Goal: Transaction & Acquisition: Purchase product/service

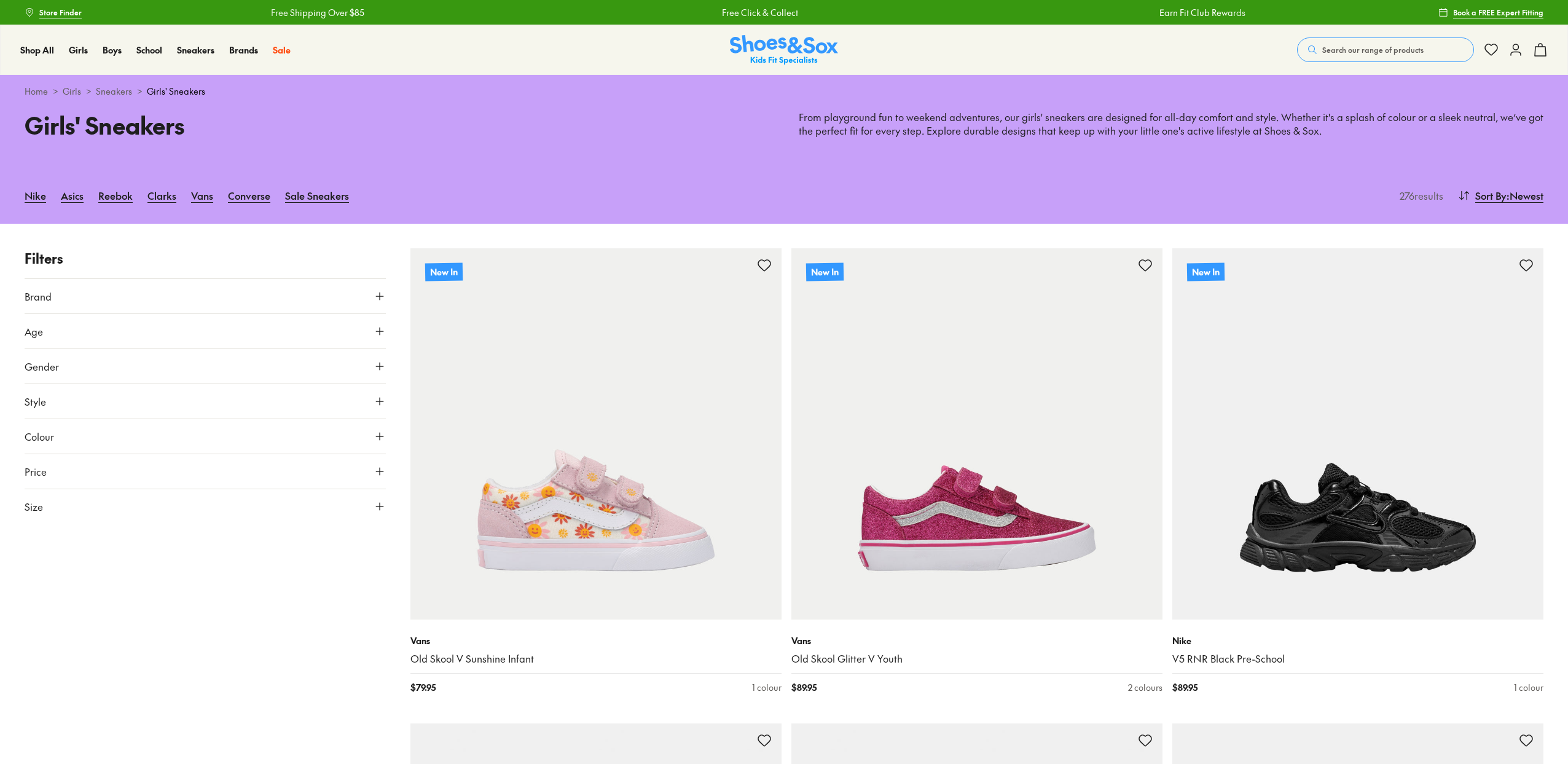
click at [335, 328] on button "Age" at bounding box center [205, 331] width 362 height 34
click at [240, 391] on label "Senior" at bounding box center [233, 390] width 25 height 13
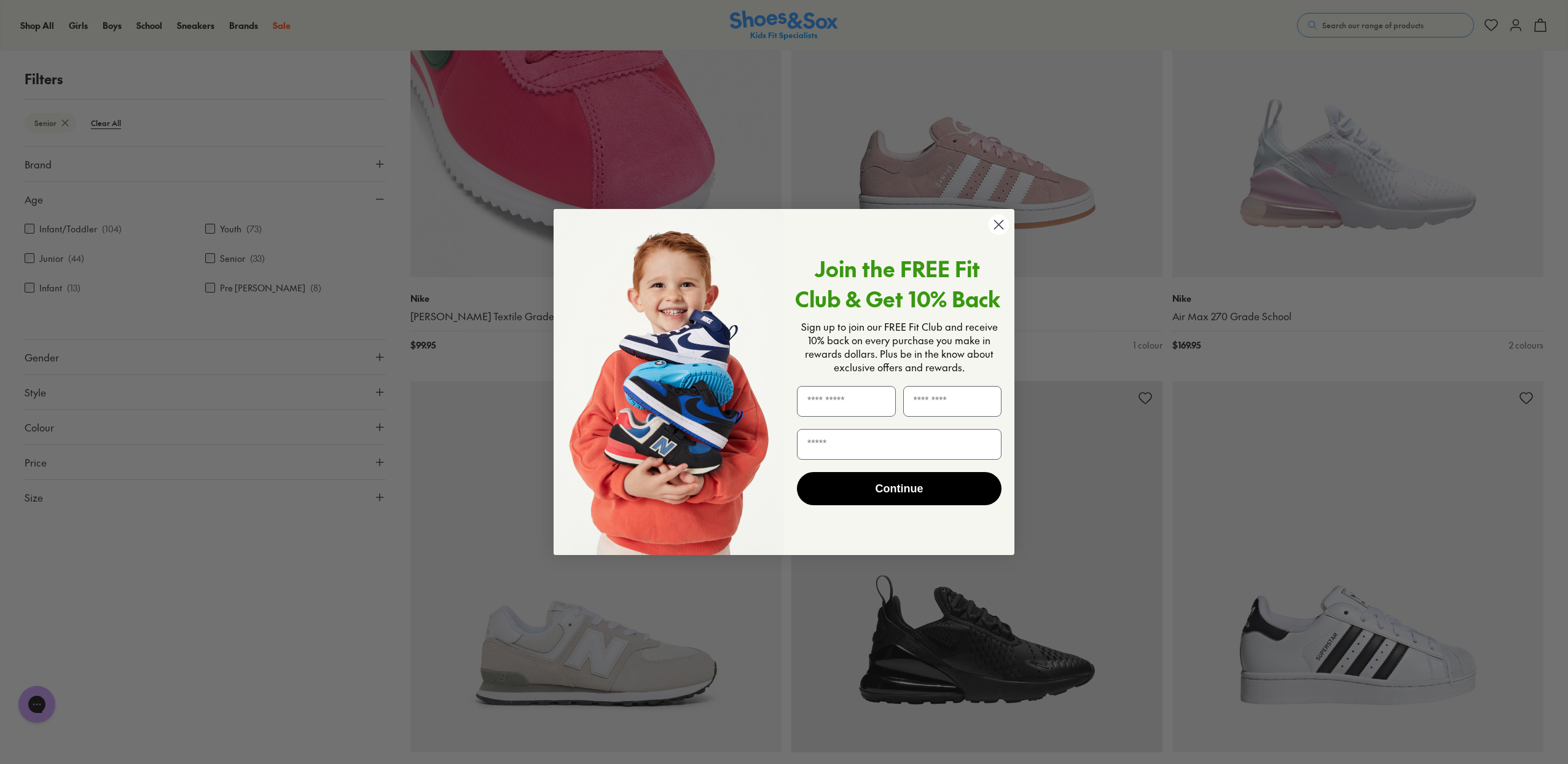
scroll to position [1695, 0]
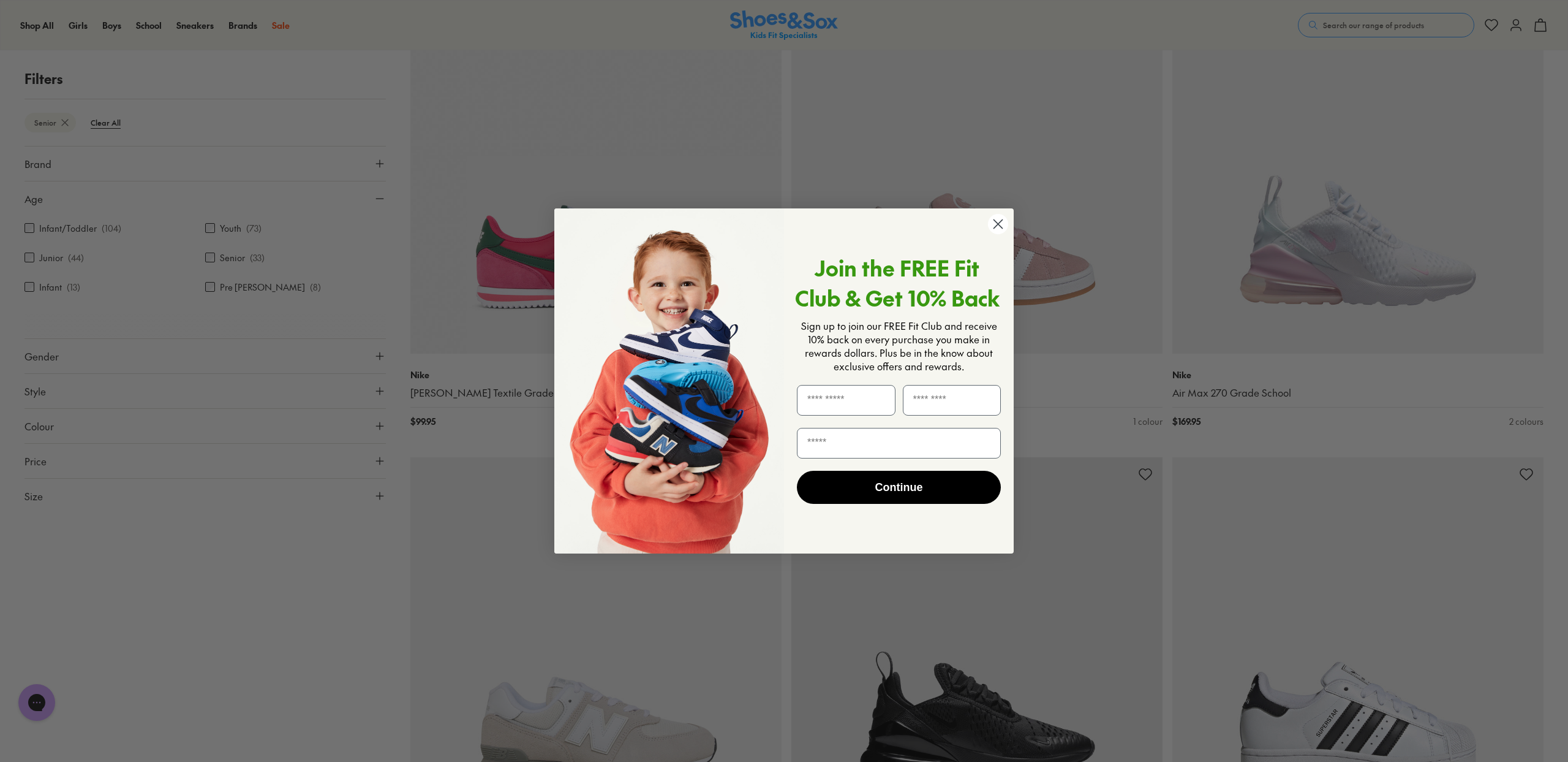
click at [1006, 224] on circle "Close dialog" at bounding box center [998, 223] width 20 height 20
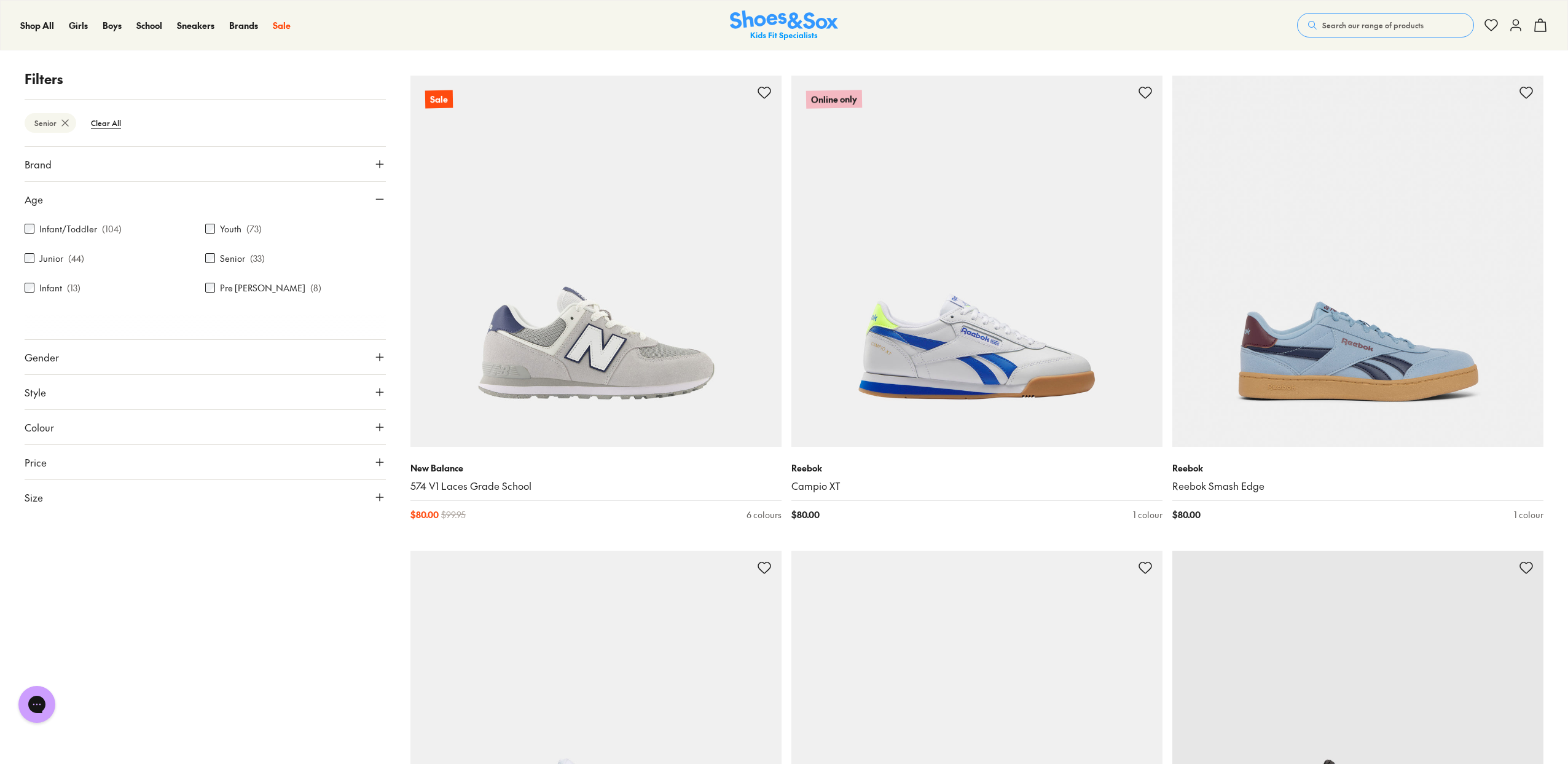
scroll to position [3503, 0]
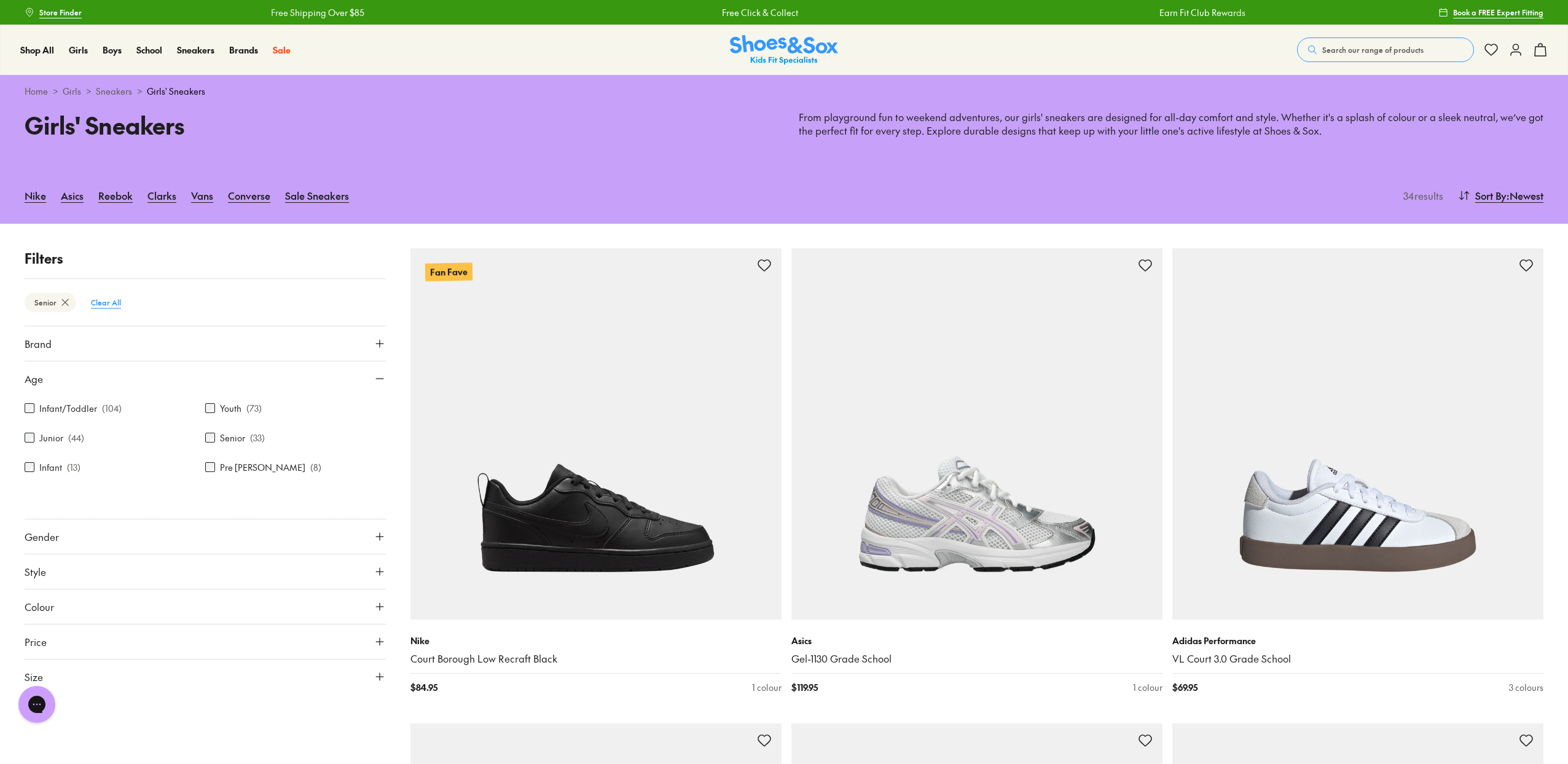
click at [111, 302] on btn "Clear All" at bounding box center [106, 302] width 49 height 22
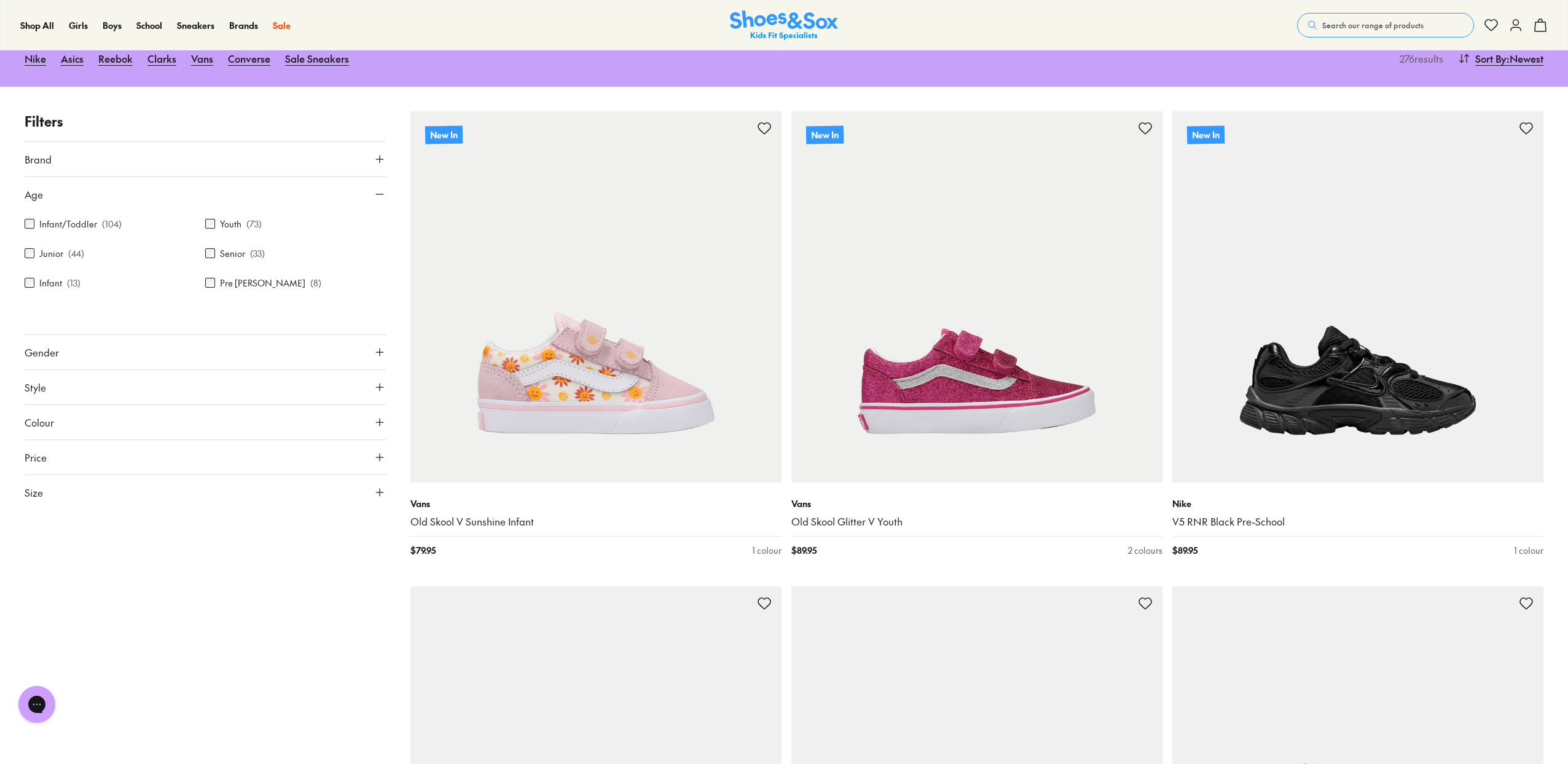
click at [217, 254] on div "Senior ( 33 )" at bounding box center [296, 253] width 180 height 15
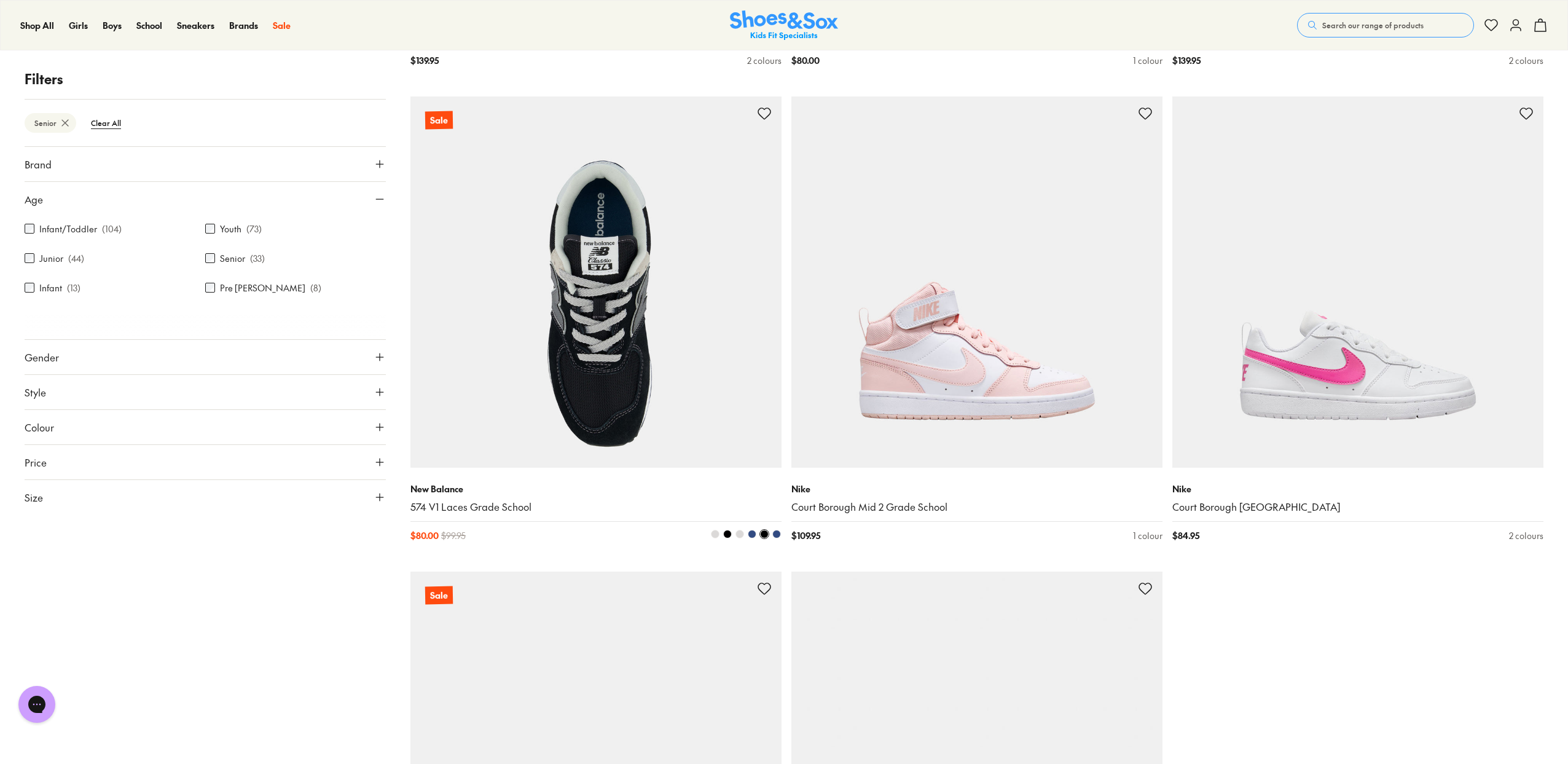
scroll to position [4423, 1]
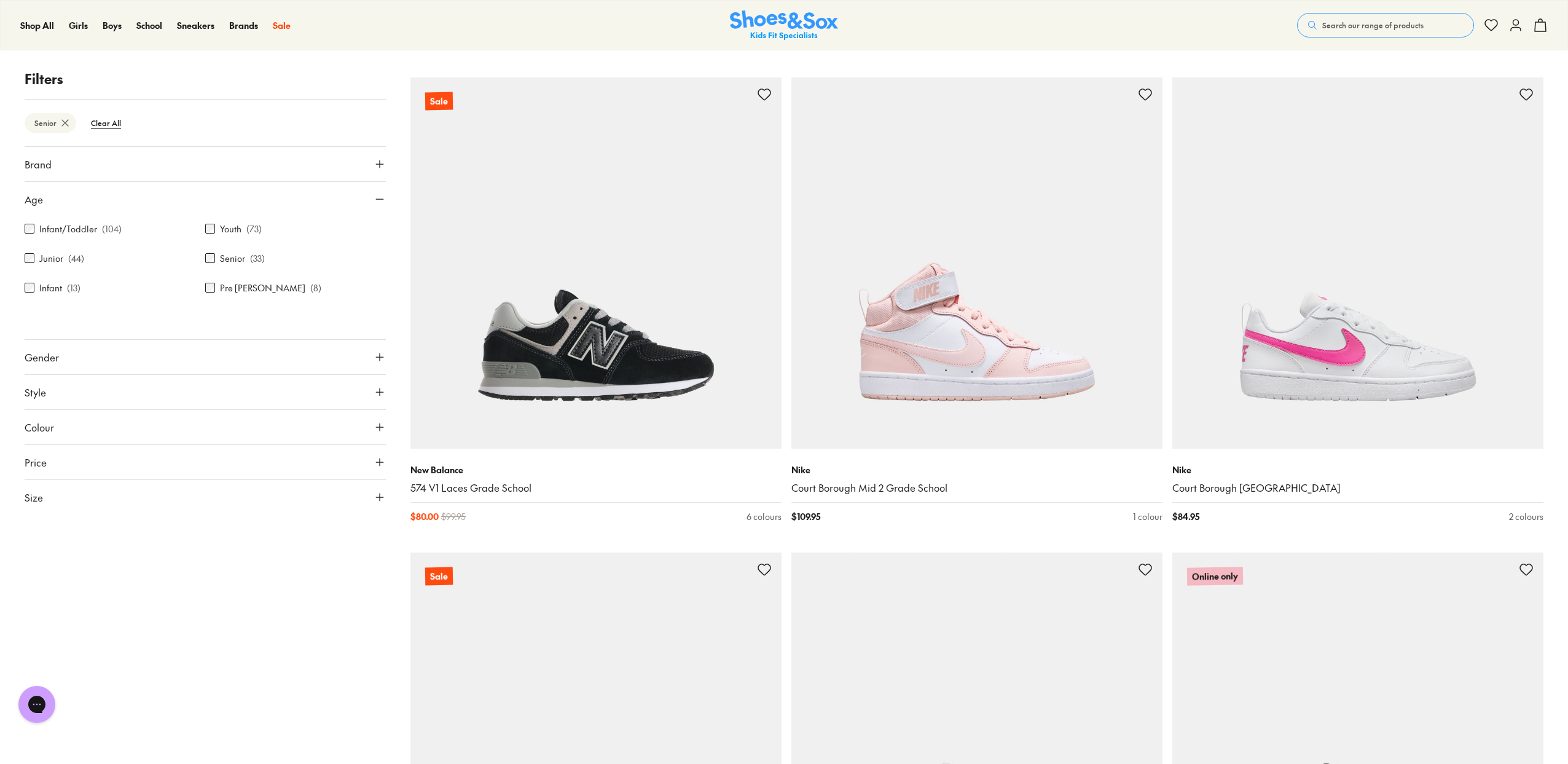
scroll to position [4441, 0]
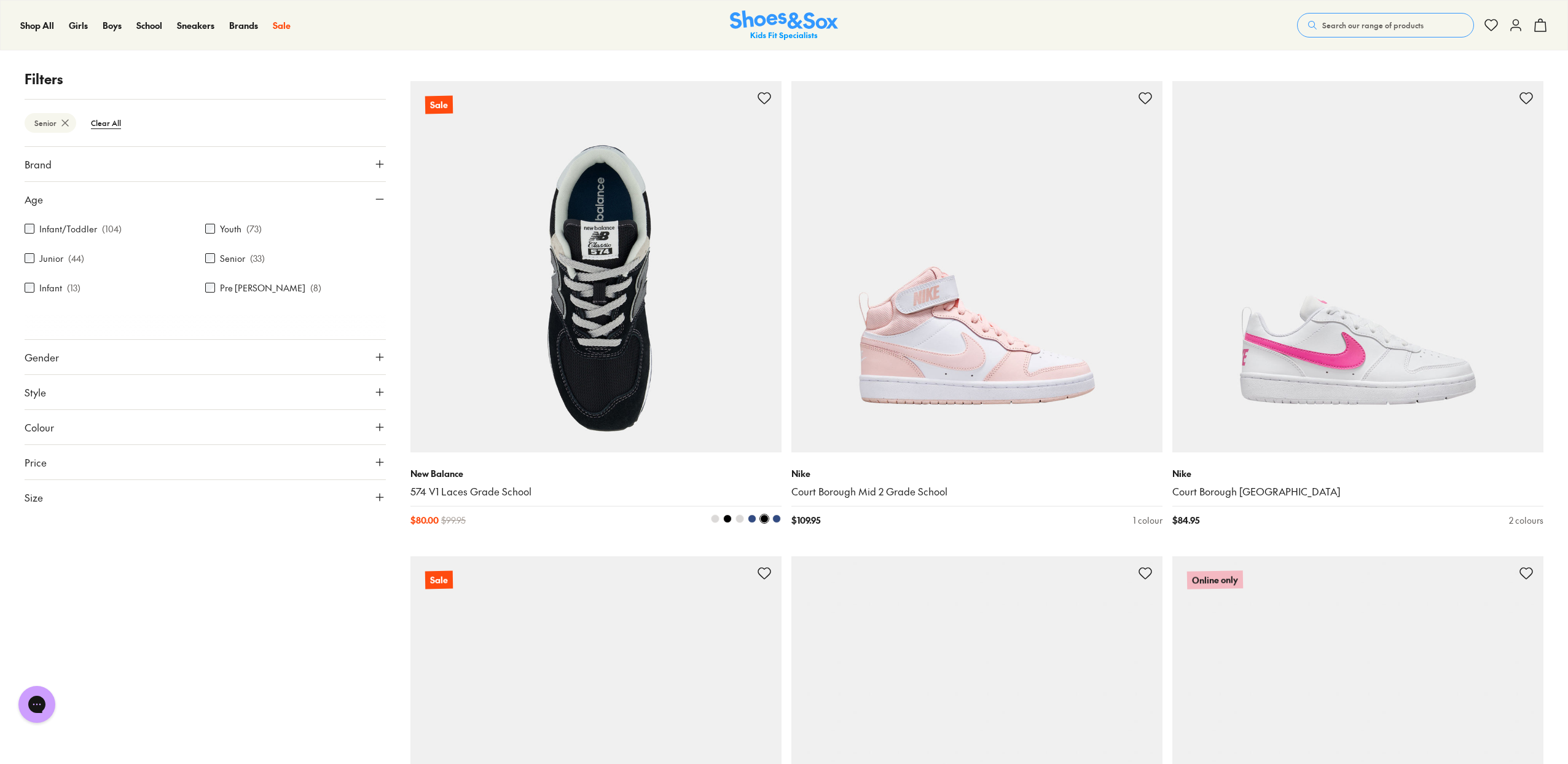
click at [573, 347] on img at bounding box center [595, 267] width 371 height 371
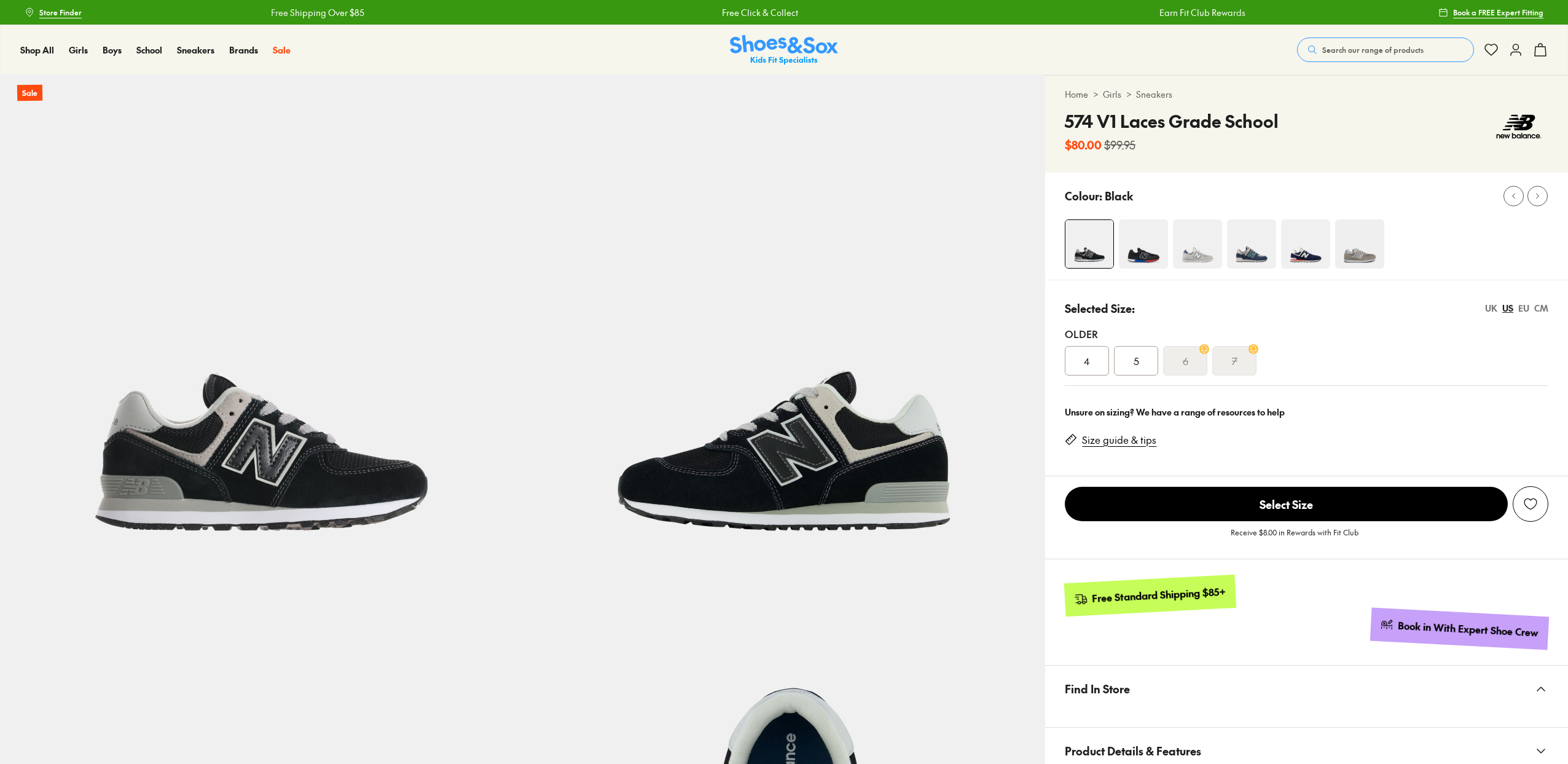
select select "*"
click at [1306, 245] on img at bounding box center [1305, 243] width 49 height 49
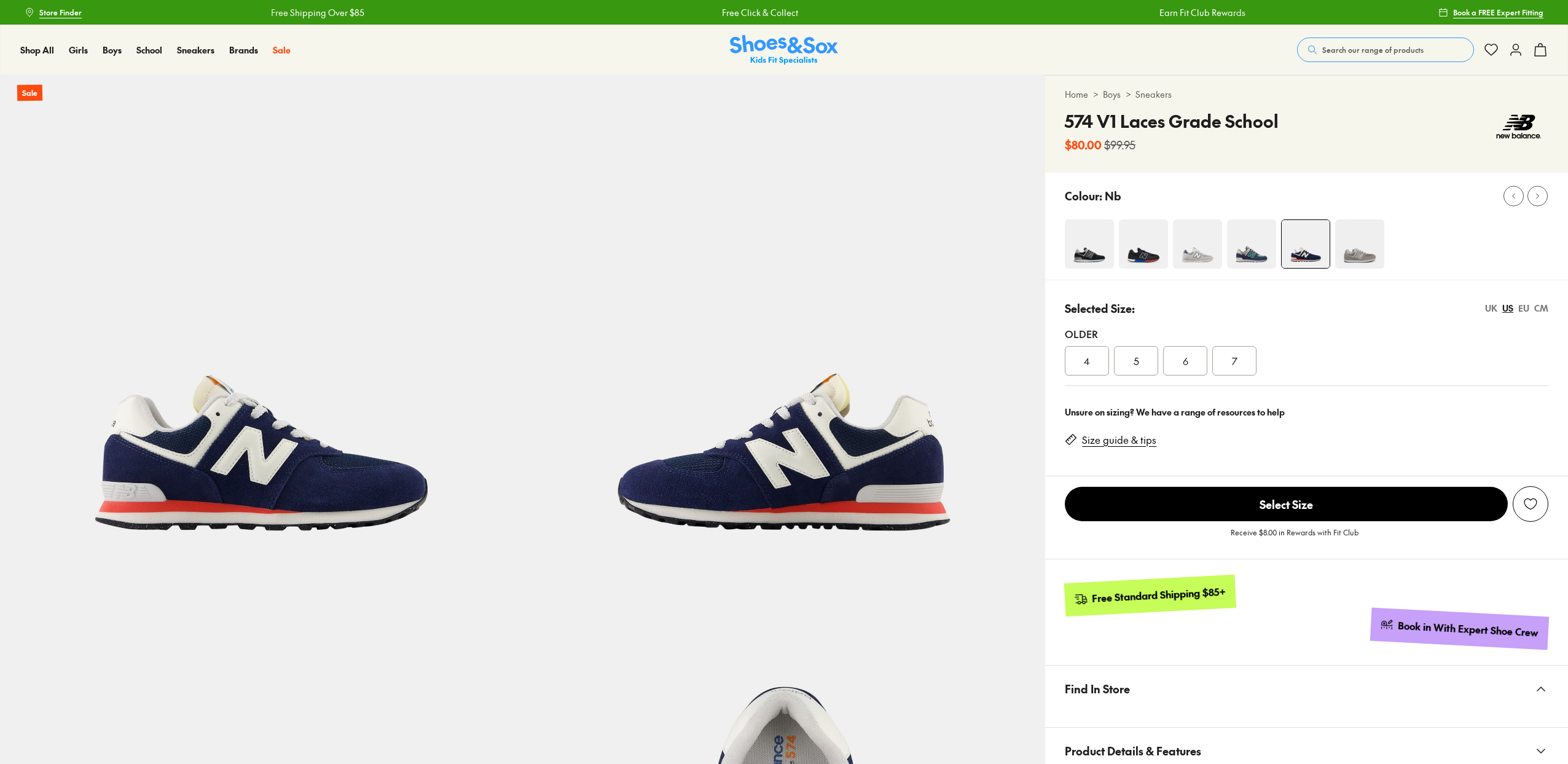
scroll to position [143, 0]
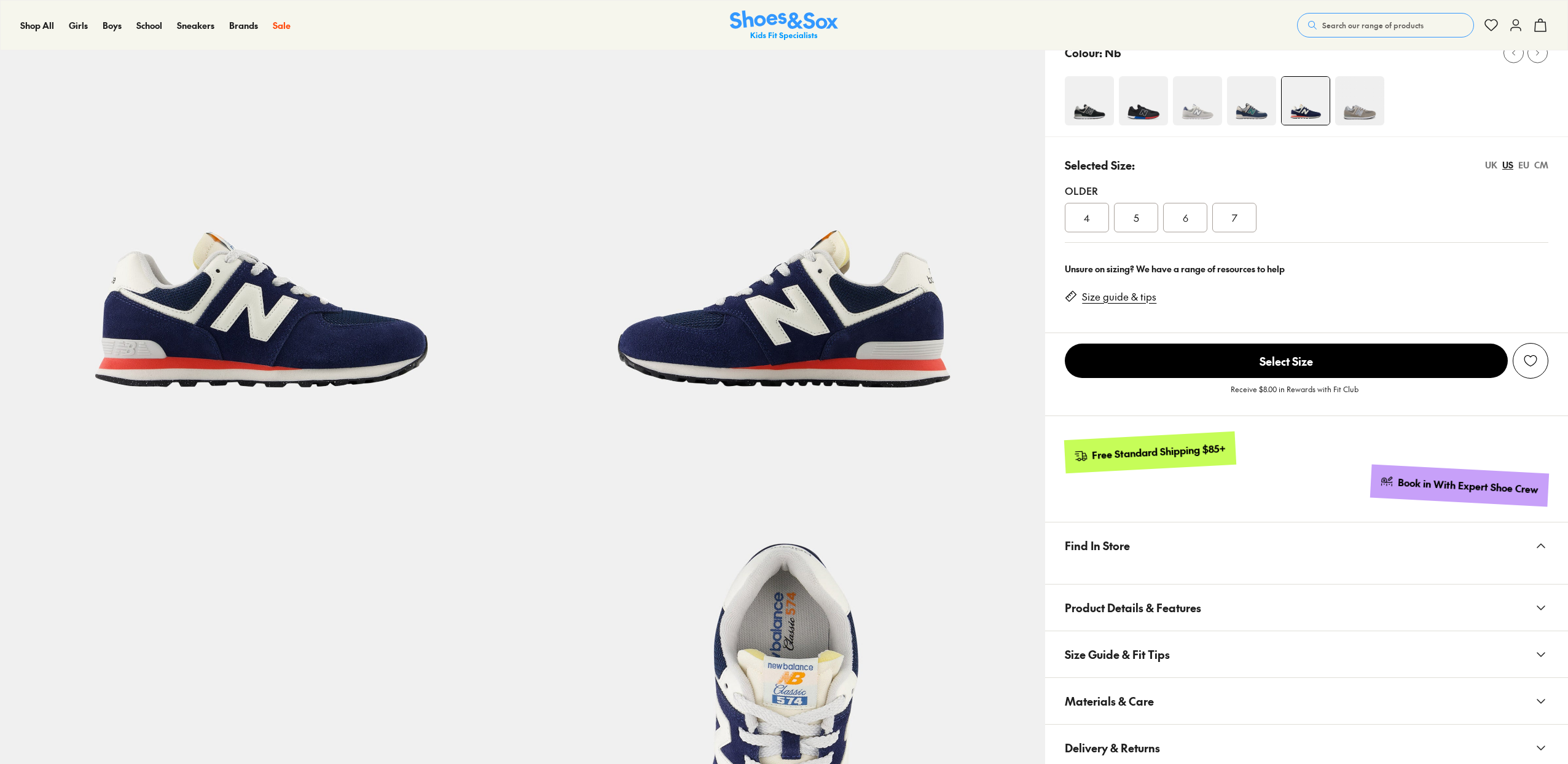
select select "*"
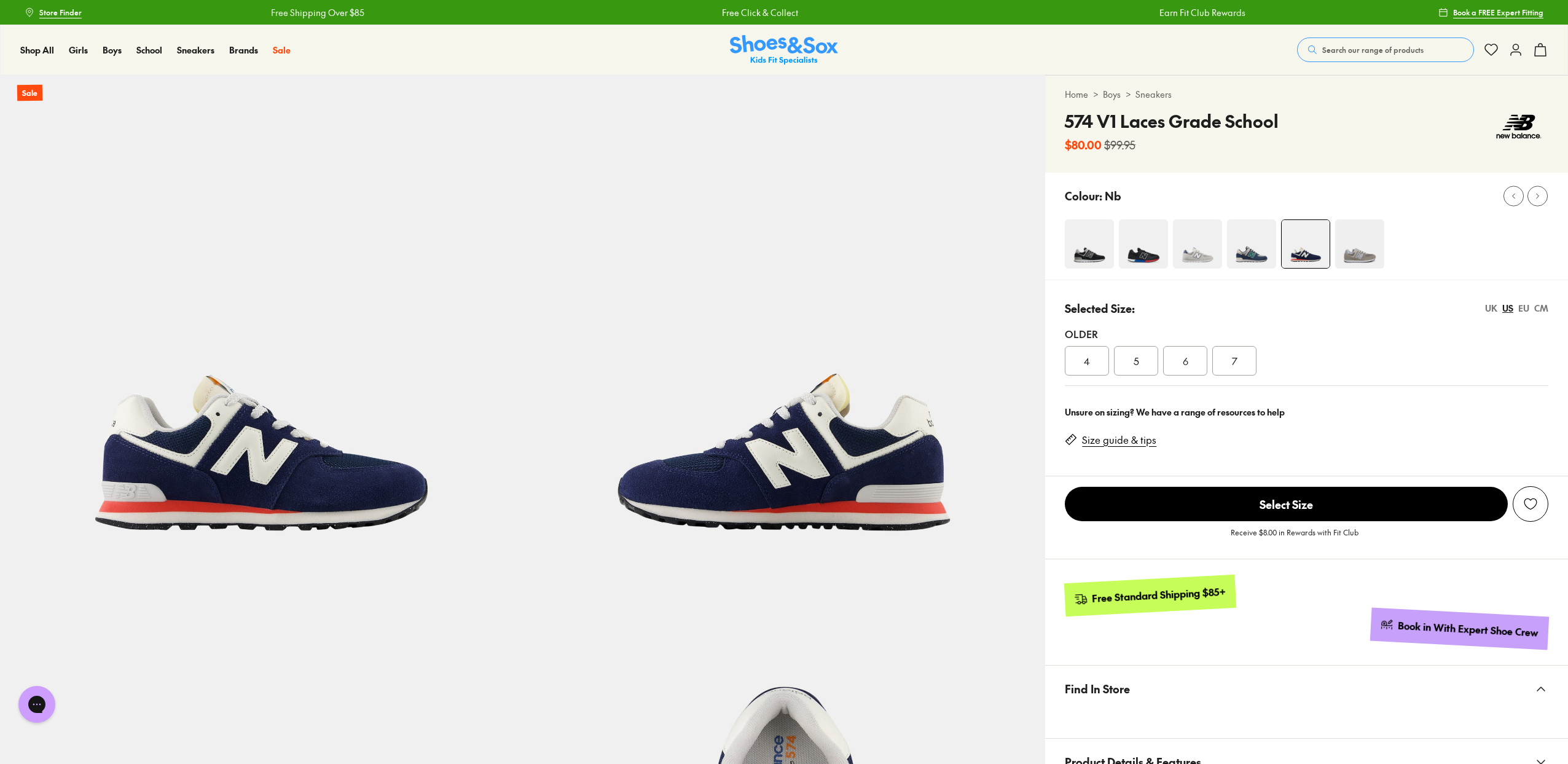
scroll to position [0, 0]
click at [1132, 444] on link "Size guide & tips" at bounding box center [1119, 440] width 75 height 14
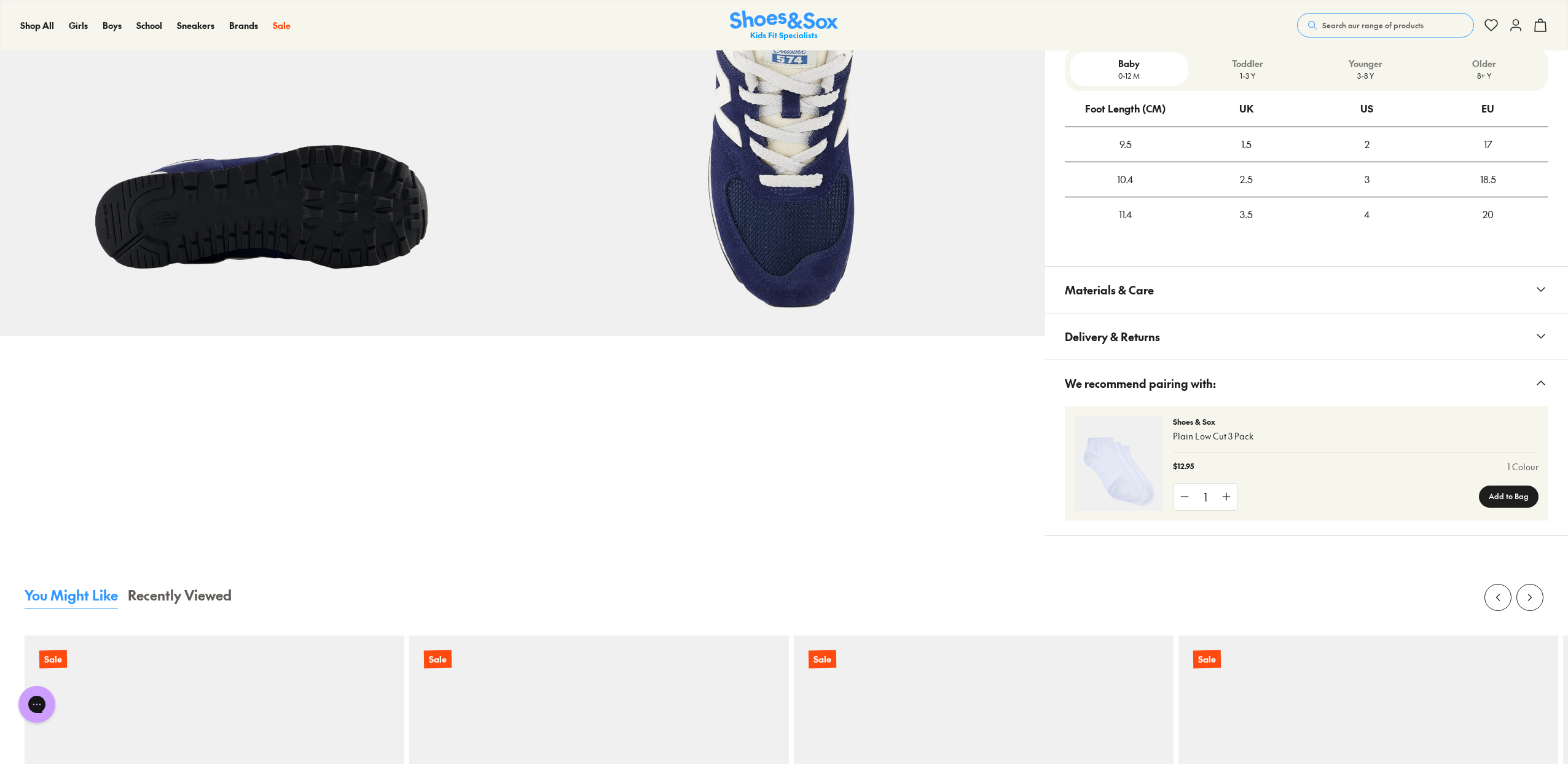
click at [1494, 74] on p "8+ Y" at bounding box center [1485, 75] width 109 height 11
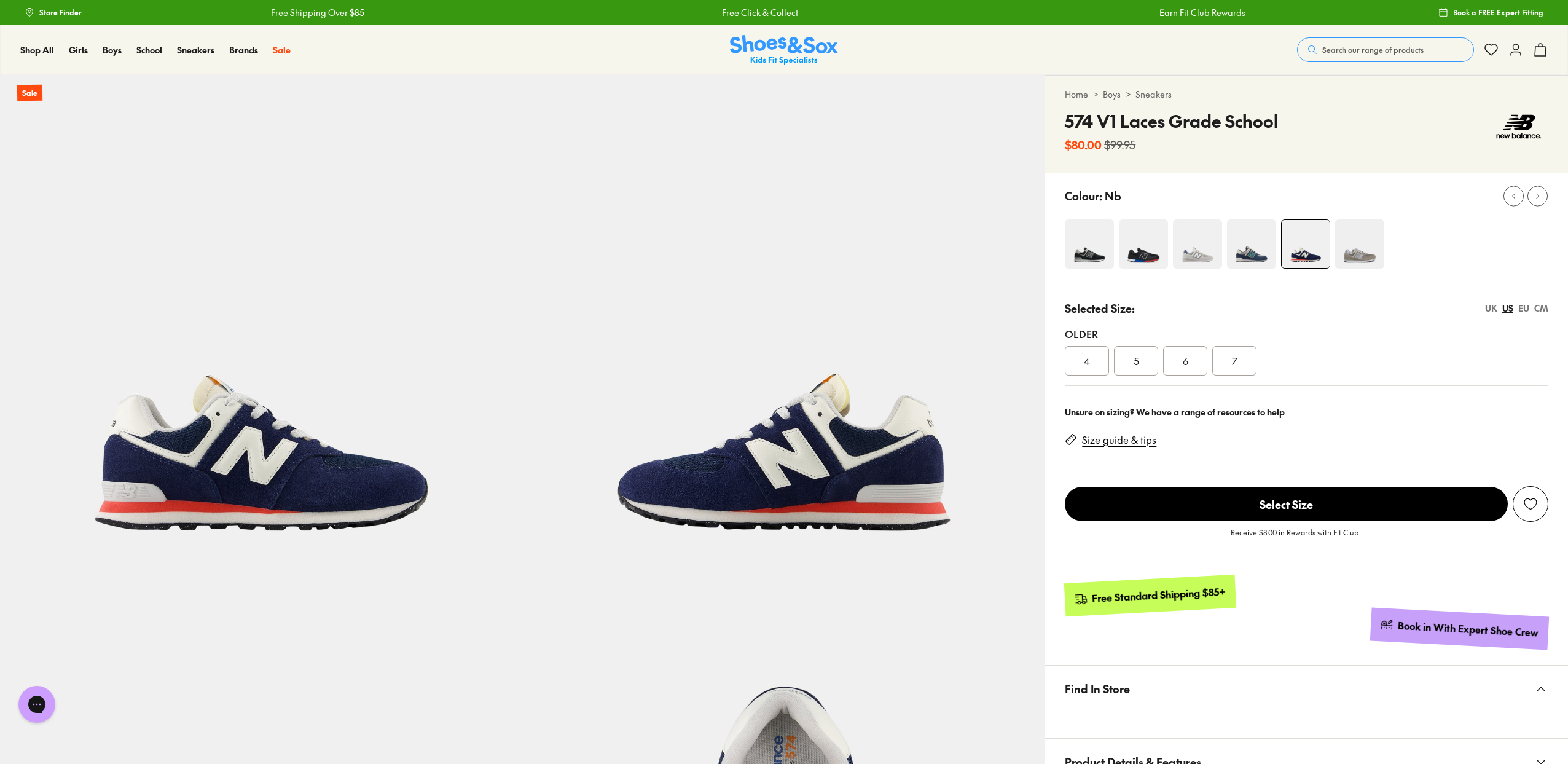
scroll to position [0, 0]
